Goal: Task Accomplishment & Management: Manage account settings

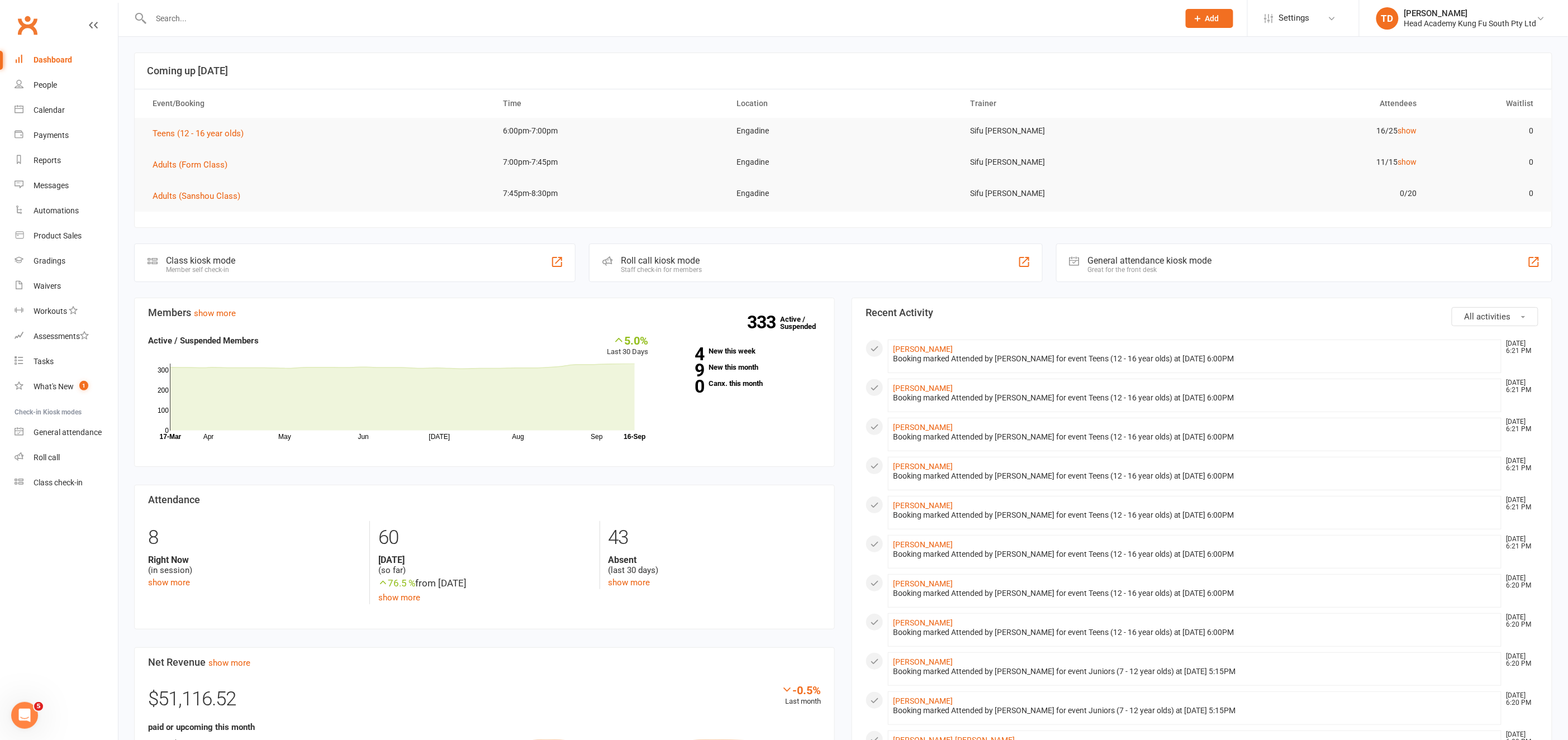
click at [175, 19] on input "text" at bounding box center [659, 18] width 1024 height 16
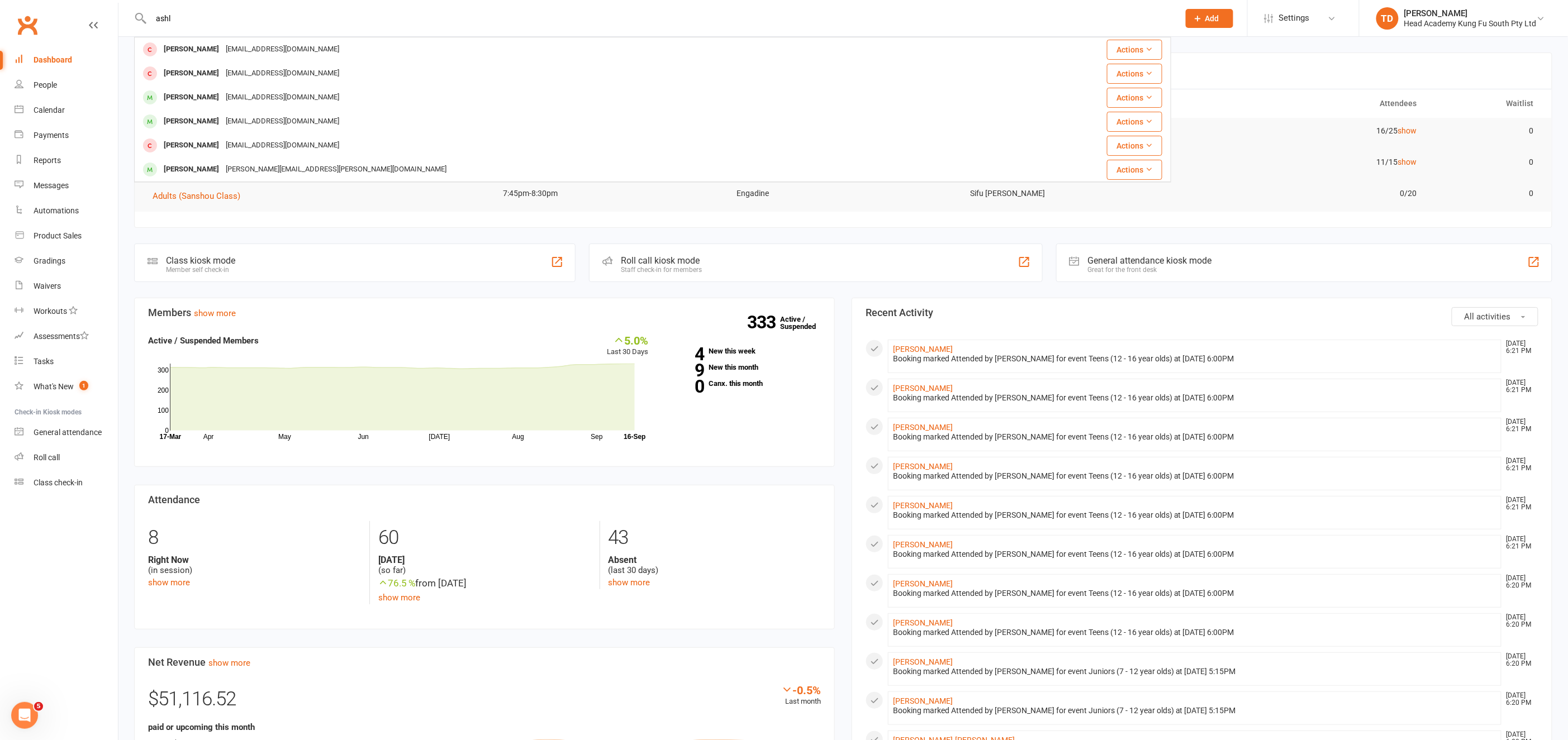
type input "ashl"
click at [185, 167] on div "[PERSON_NAME]" at bounding box center [191, 169] width 62 height 16
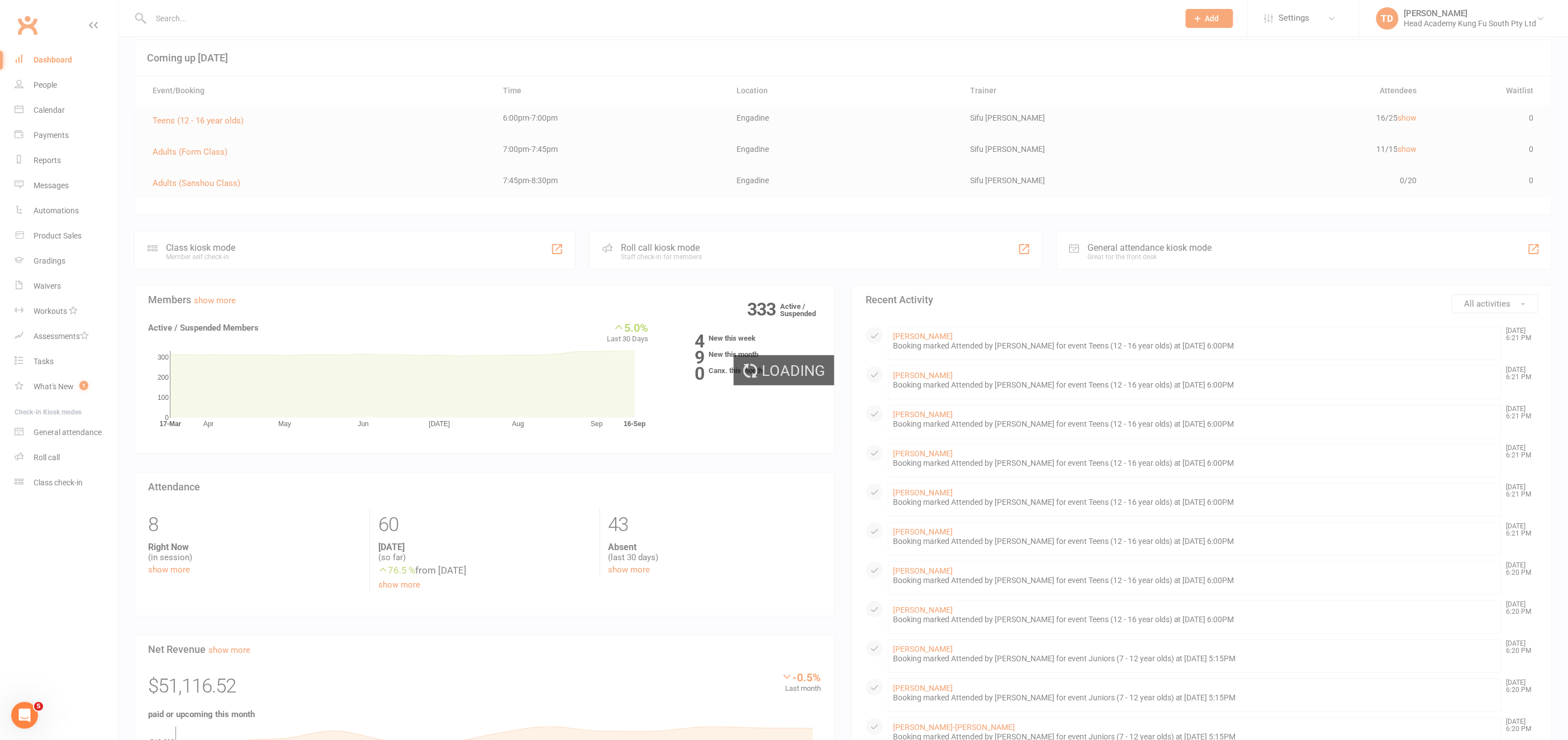
scroll to position [14, 0]
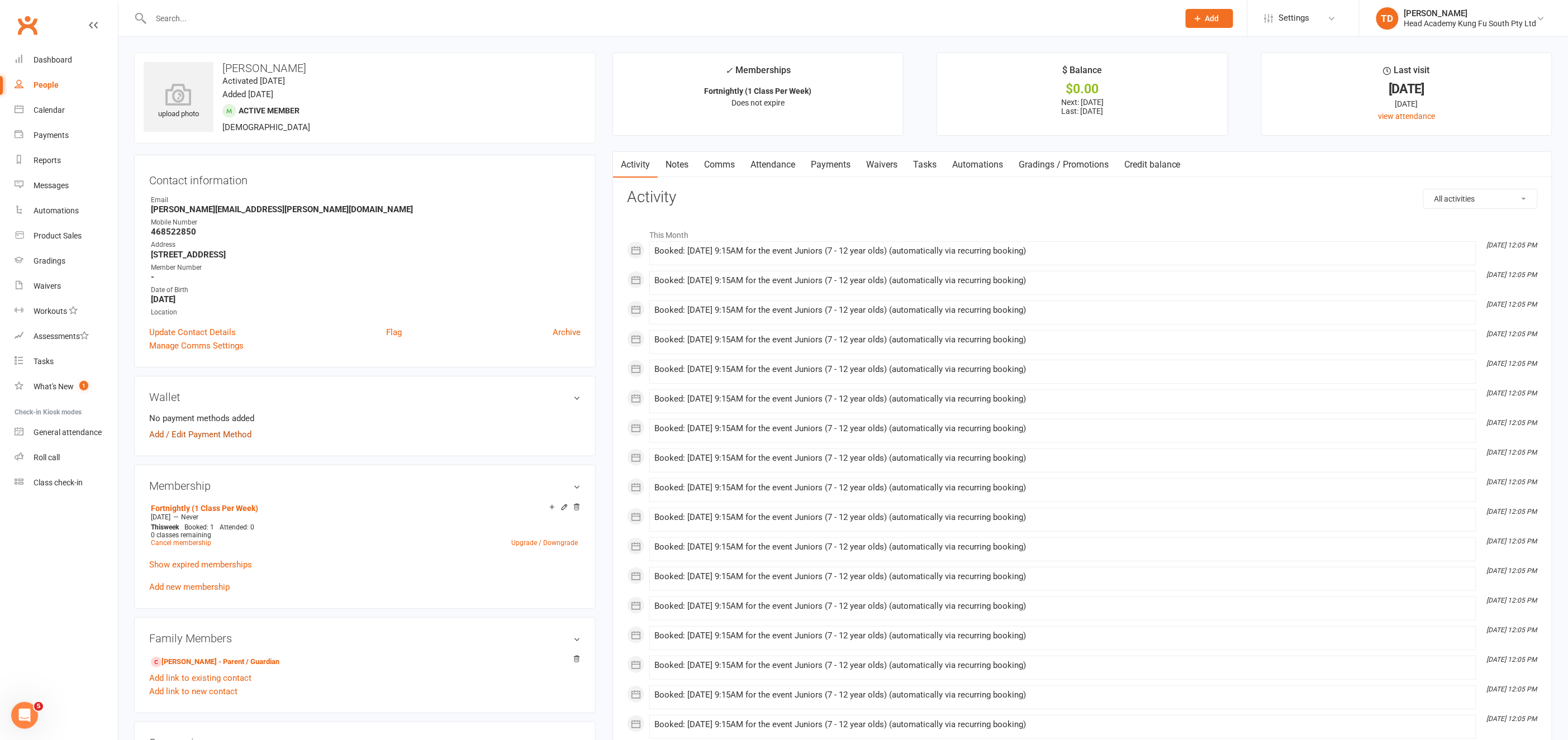
click at [203, 434] on link "Add / Edit Payment Method" at bounding box center [200, 434] width 103 height 13
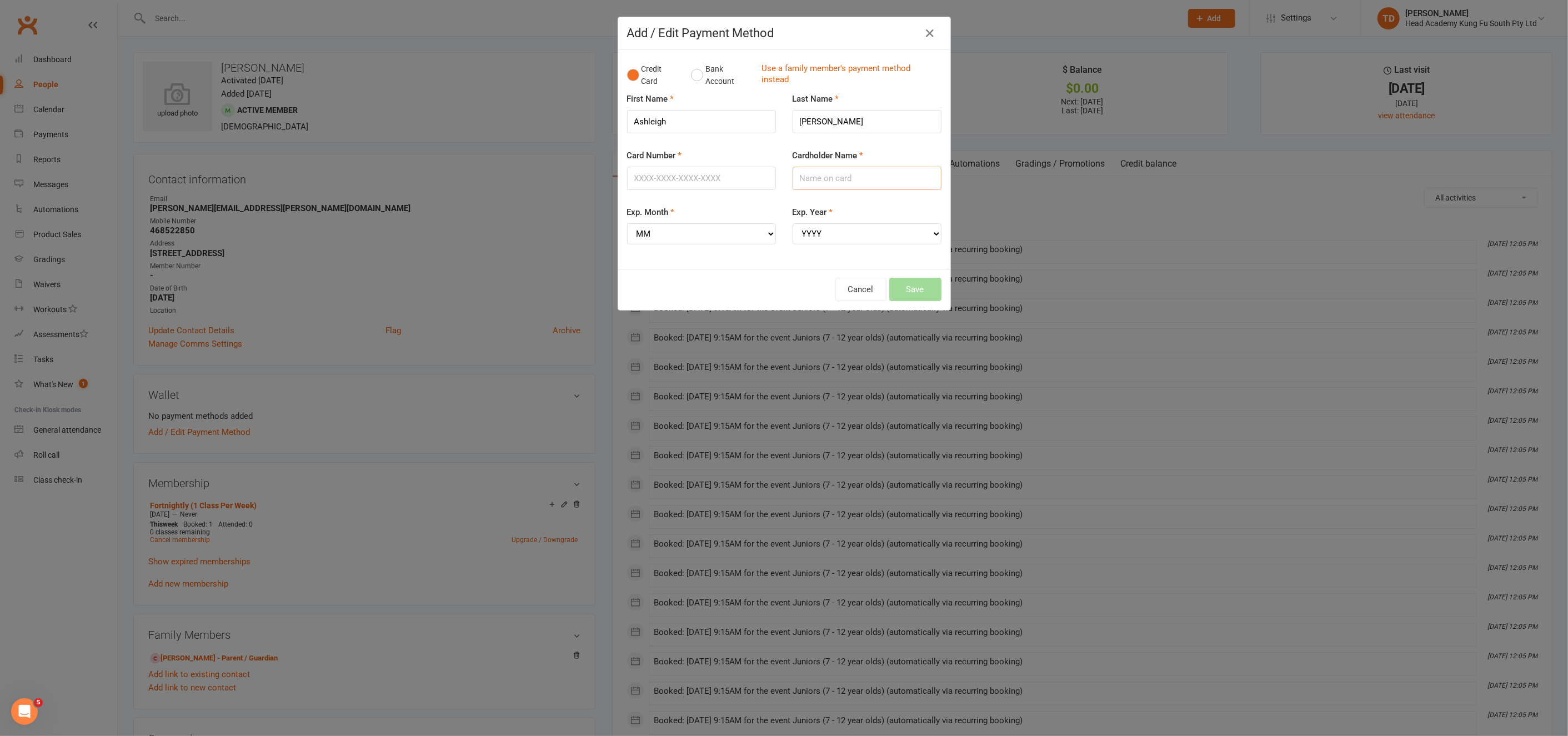
click at [817, 181] on input "Cardholder Name" at bounding box center [867, 178] width 149 height 23
type input "[PERSON_NAME]"
click at [706, 180] on input "Card Number" at bounding box center [701, 178] width 149 height 23
type input "[CREDIT_CARD_NUMBER]"
click at [641, 234] on select "MM 01 02 03 04 05 06 07 08 09 10 11 12" at bounding box center [701, 234] width 149 height 22
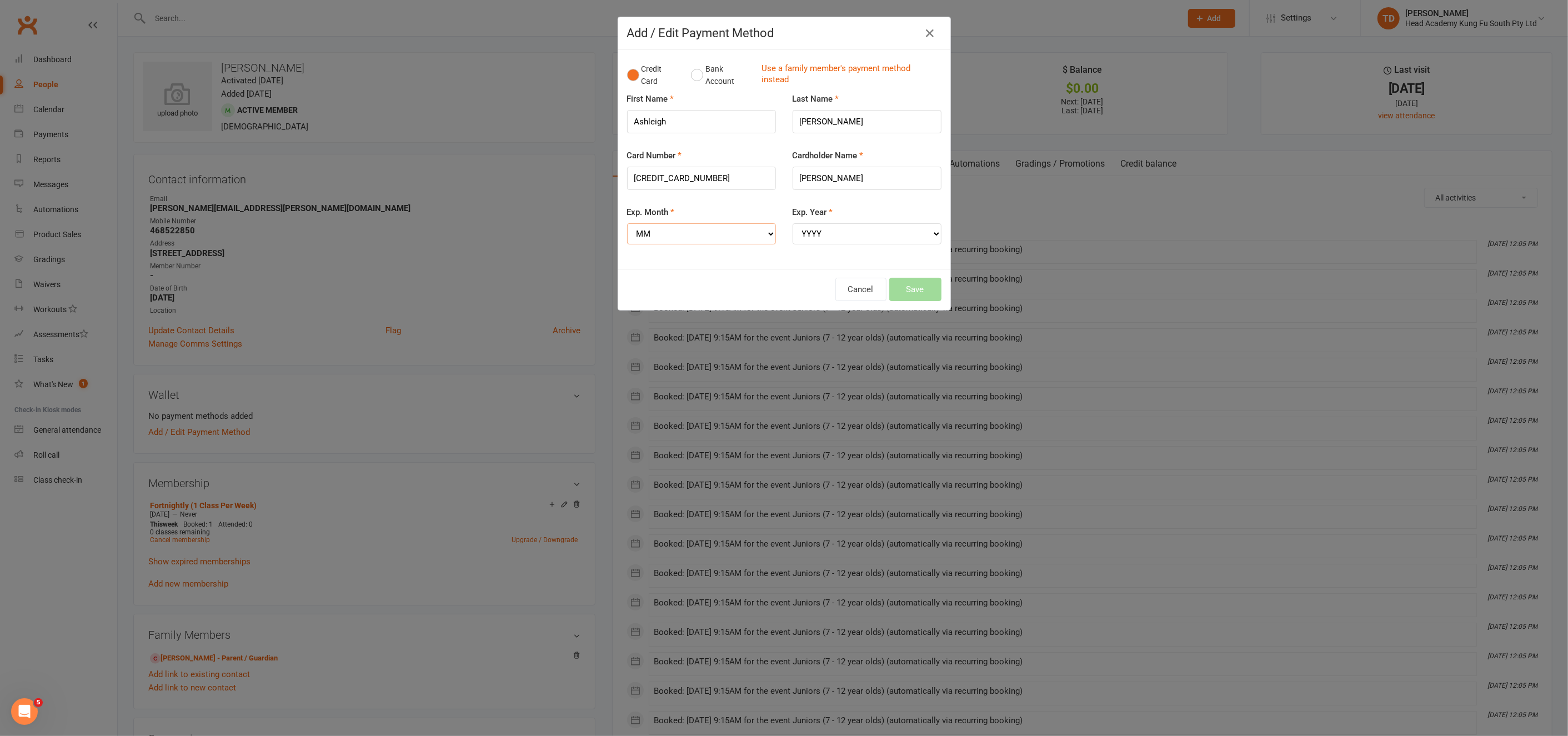
select select "01"
click at [809, 230] on select "YYYY 2025 2026 2027 2028 2029 2030 2031 2032 2033 2034" at bounding box center [867, 234] width 149 height 22
select select "2028"
click at [924, 285] on button "Save" at bounding box center [916, 289] width 52 height 23
